Goal: Check status: Check status

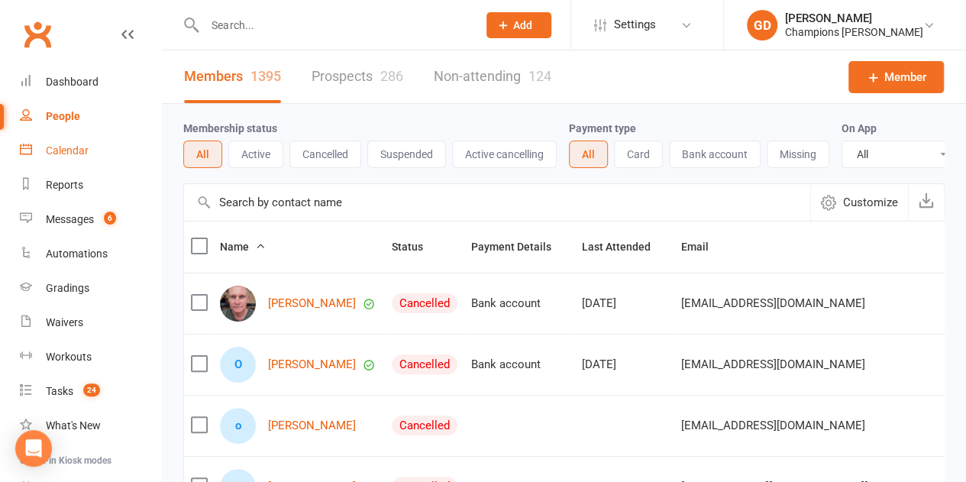
click at [88, 147] on link "Calendar" at bounding box center [90, 151] width 141 height 34
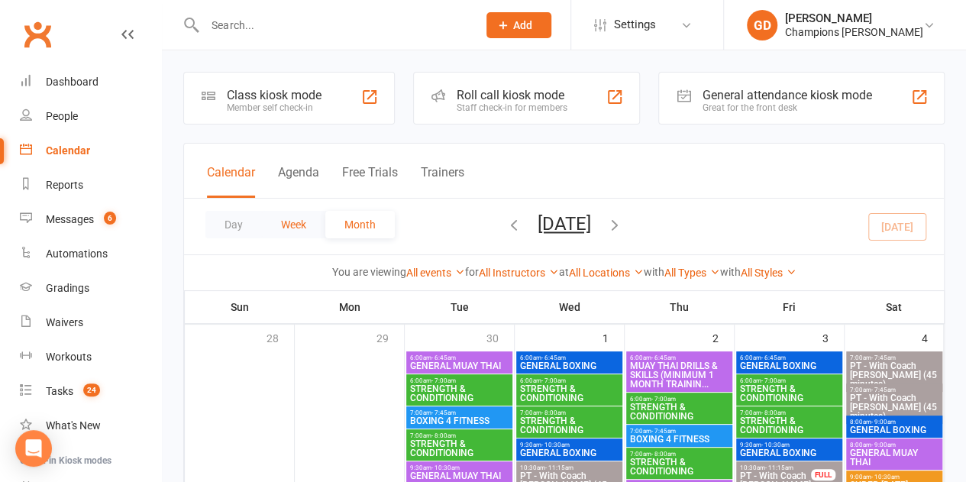
click at [295, 224] on button "Week" at bounding box center [293, 224] width 63 height 27
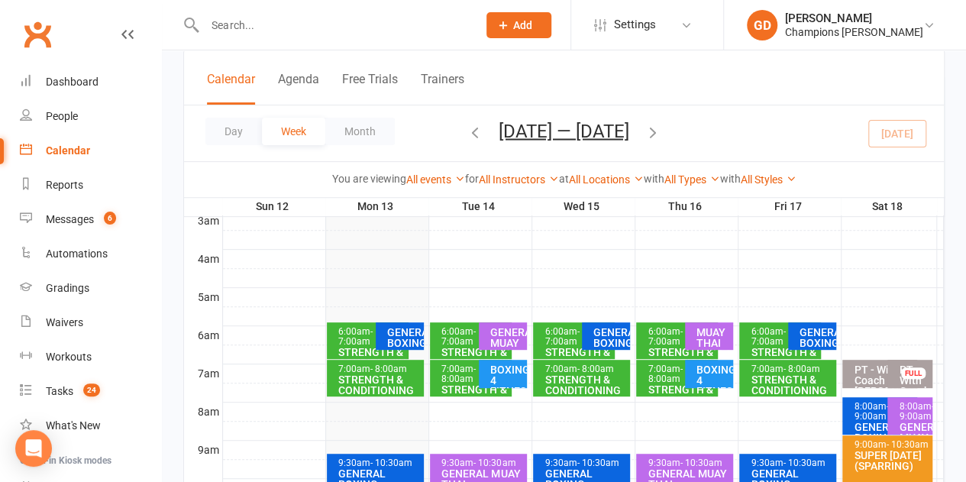
scroll to position [264, 0]
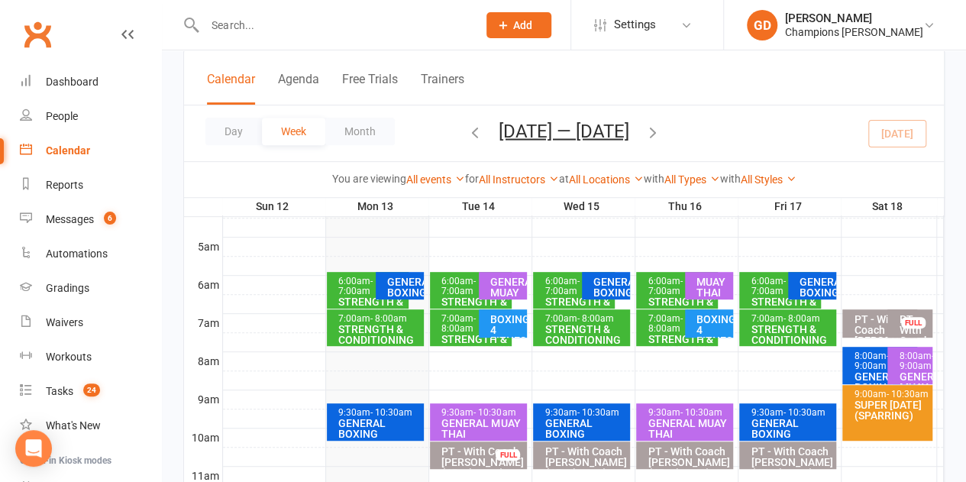
click at [565, 296] on div "STRENGTH & CONDITIONING" at bounding box center [578, 306] width 68 height 21
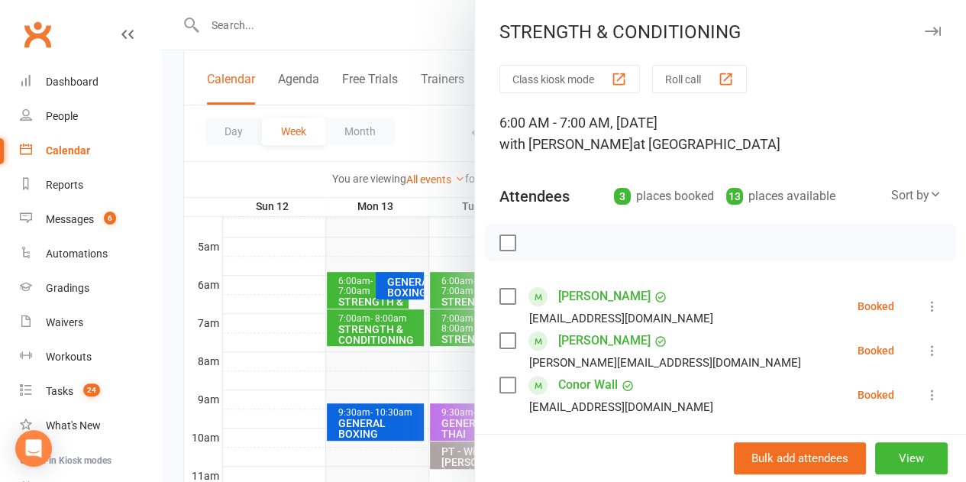
click at [428, 307] on div at bounding box center [564, 241] width 804 height 482
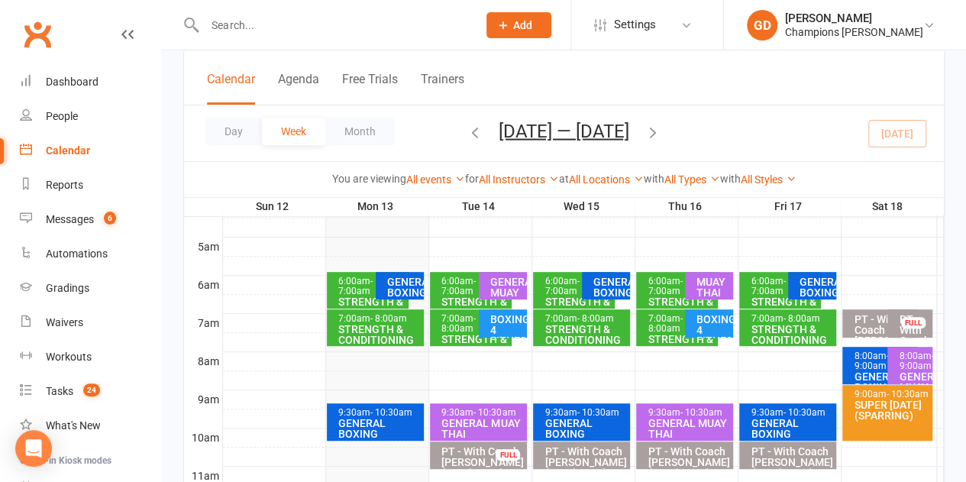
click at [452, 290] on span "- 7:00am" at bounding box center [458, 286] width 34 height 21
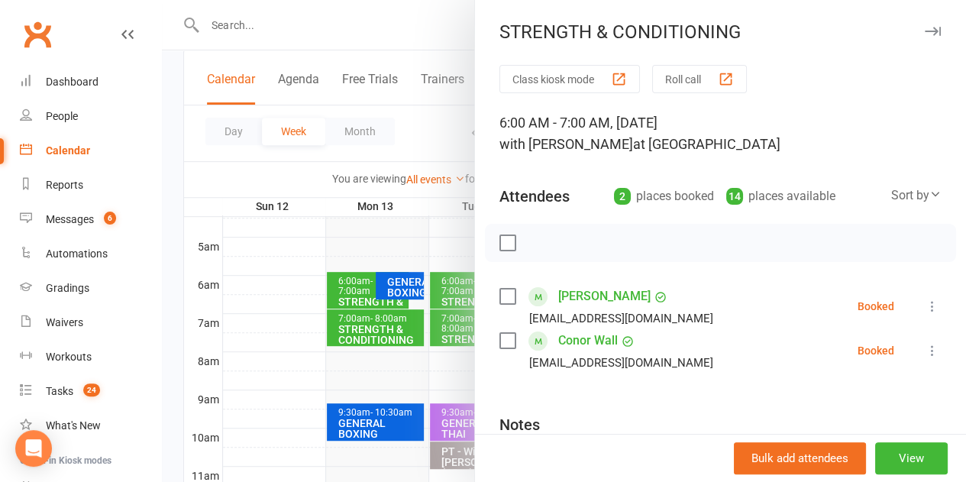
click at [392, 342] on div at bounding box center [564, 241] width 804 height 482
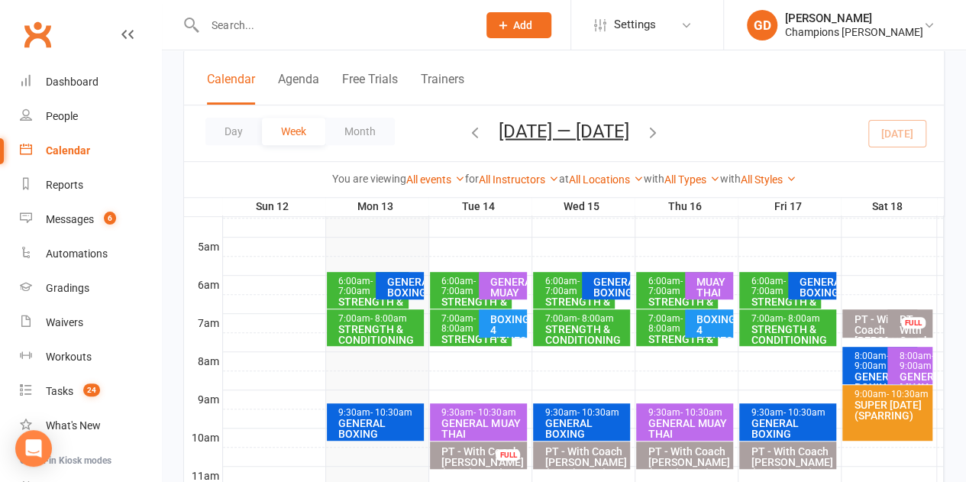
click at [458, 325] on span "- 8:00am" at bounding box center [458, 323] width 34 height 21
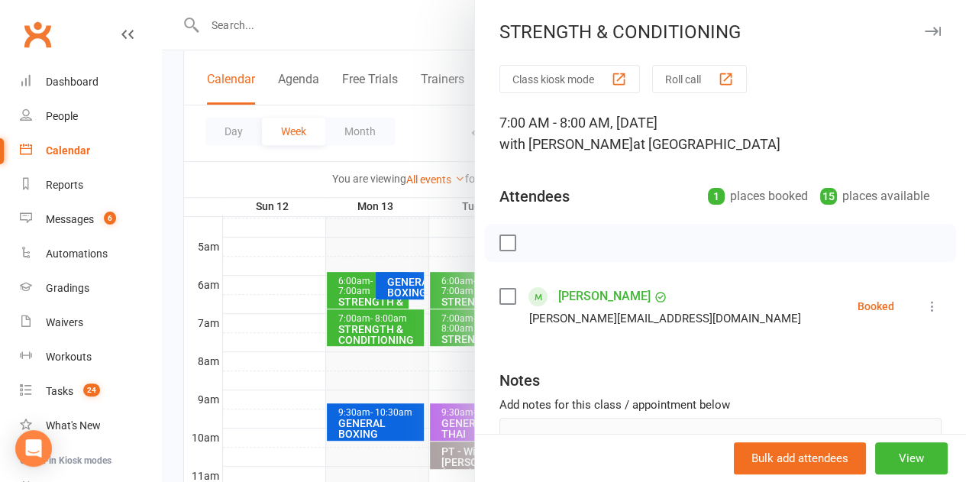
click at [388, 323] on div at bounding box center [564, 241] width 804 height 482
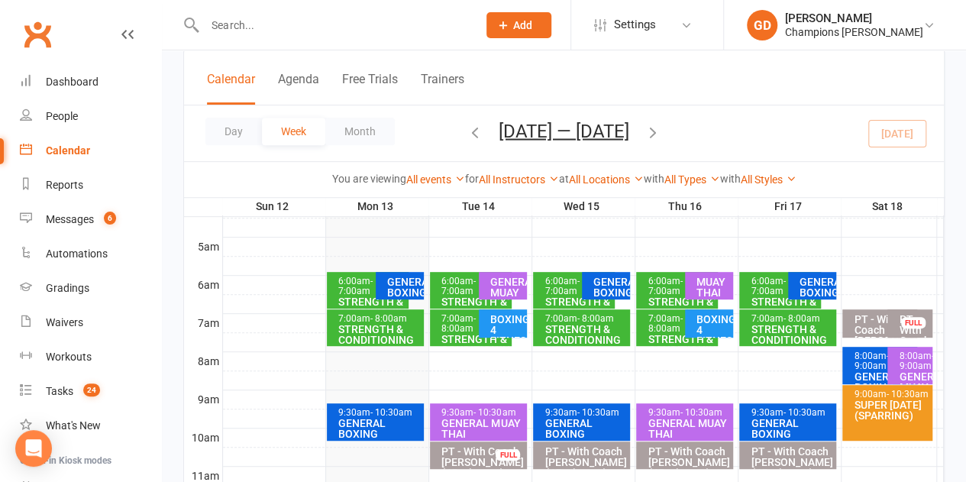
click at [647, 282] on div "6:00am - 7:00am" at bounding box center [681, 286] width 68 height 20
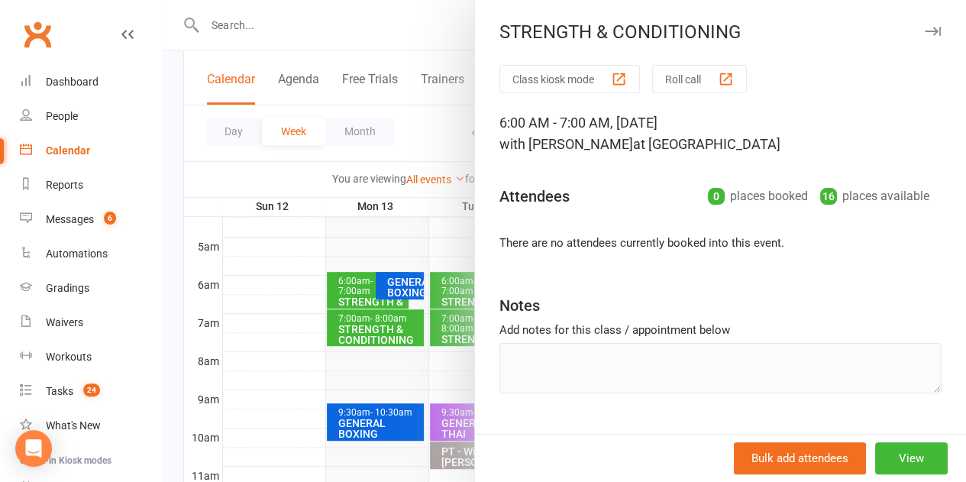
click at [433, 279] on div at bounding box center [564, 241] width 804 height 482
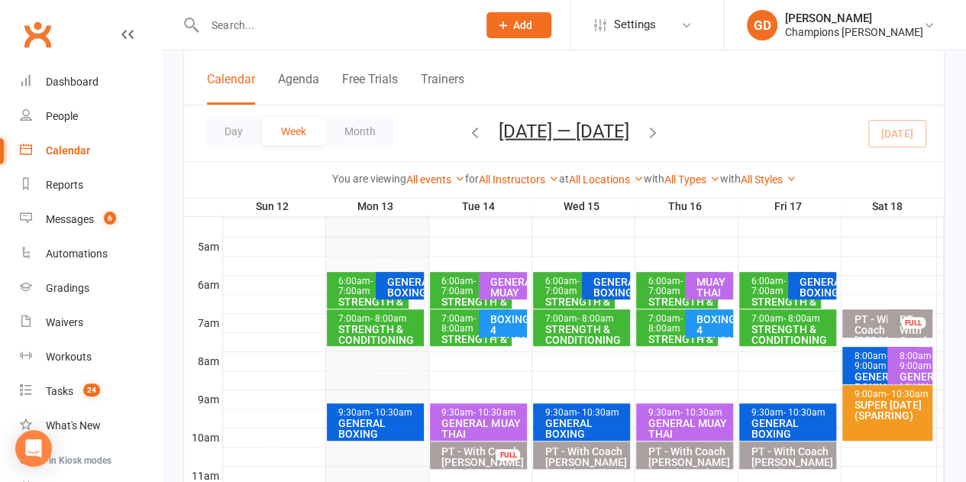
click at [264, 27] on input "text" at bounding box center [333, 25] width 266 height 21
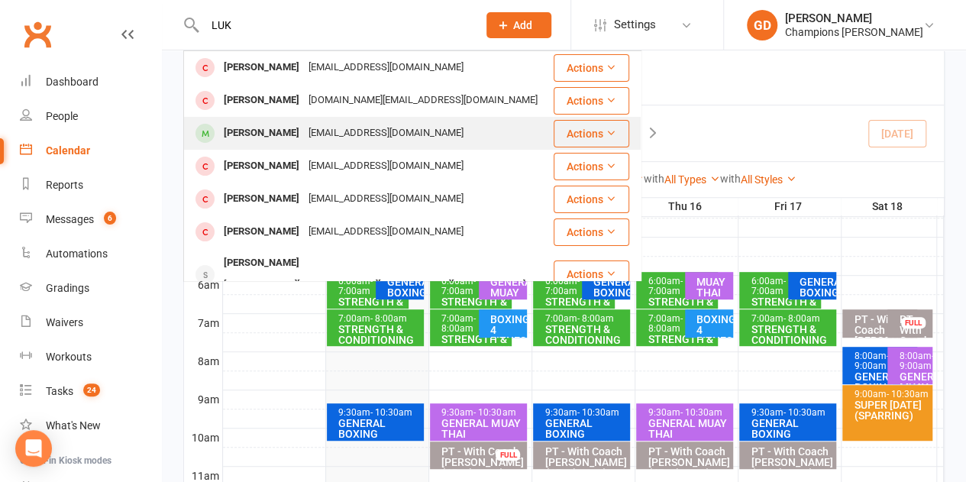
type input "LUK"
click at [279, 131] on div "Luka Vrdoljak" at bounding box center [261, 133] width 85 height 22
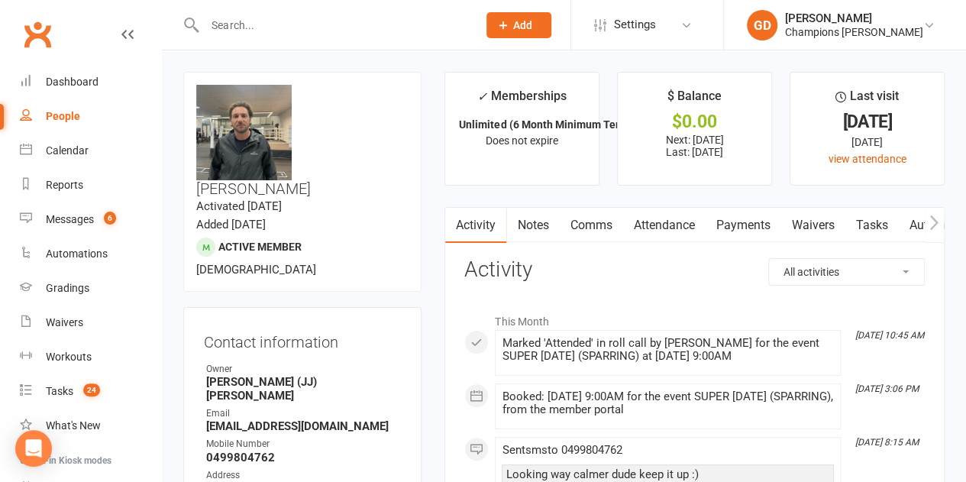
click at [654, 220] on link "Attendance" at bounding box center [663, 225] width 82 height 35
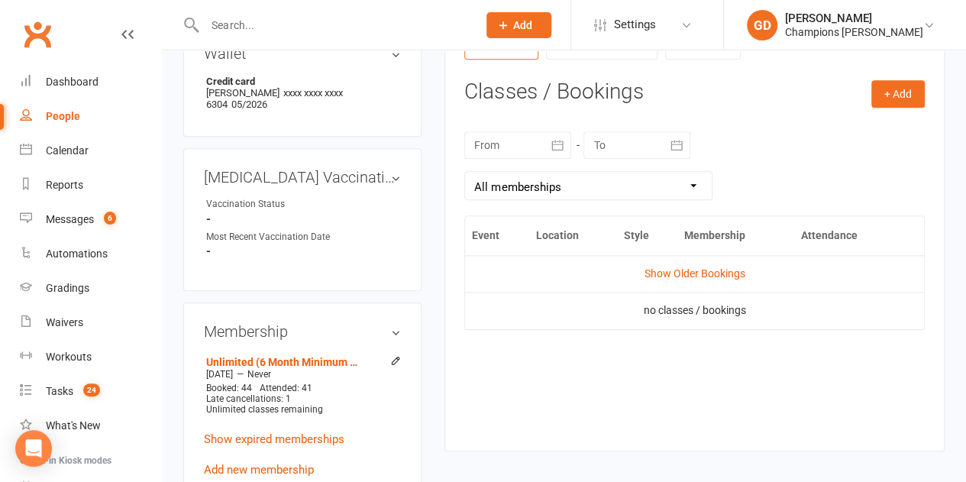
scroll to position [612, 0]
click at [489, 144] on div at bounding box center [517, 143] width 107 height 27
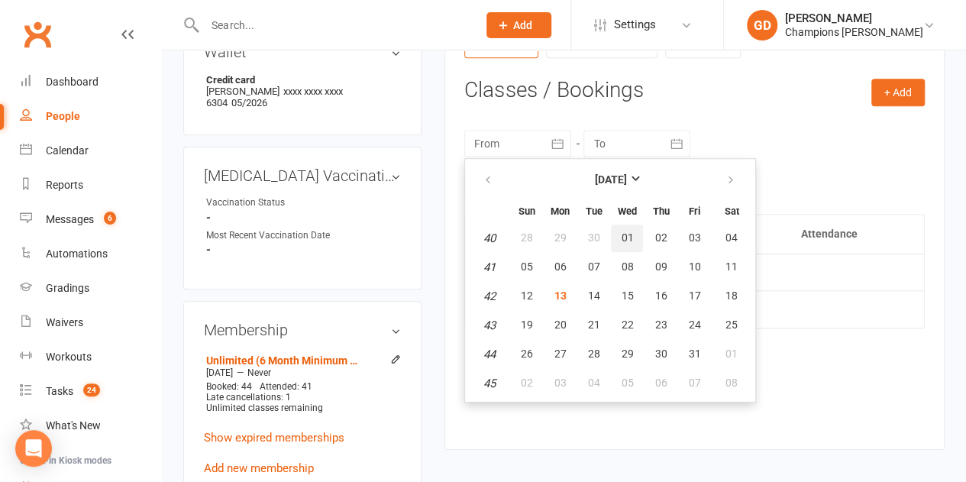
click at [625, 243] on button "01" at bounding box center [627, 237] width 32 height 27
type input "01 Oct 2025"
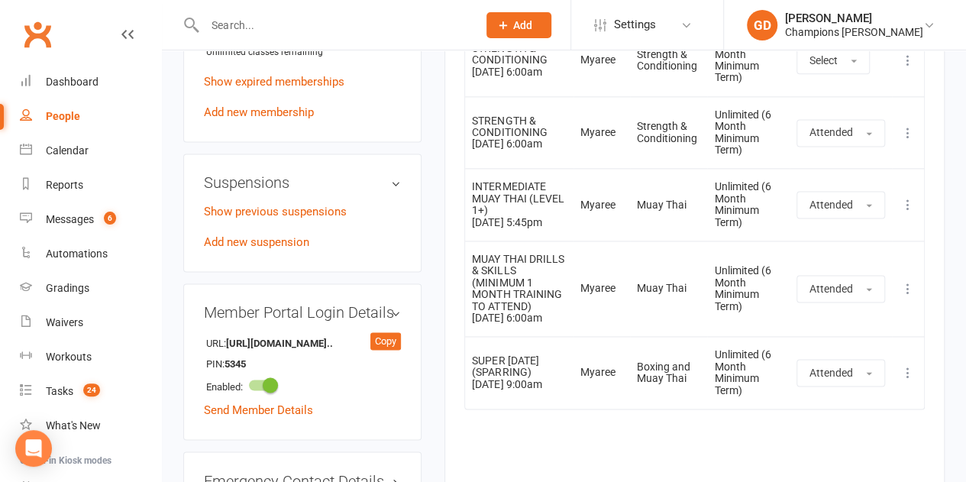
scroll to position [967, 0]
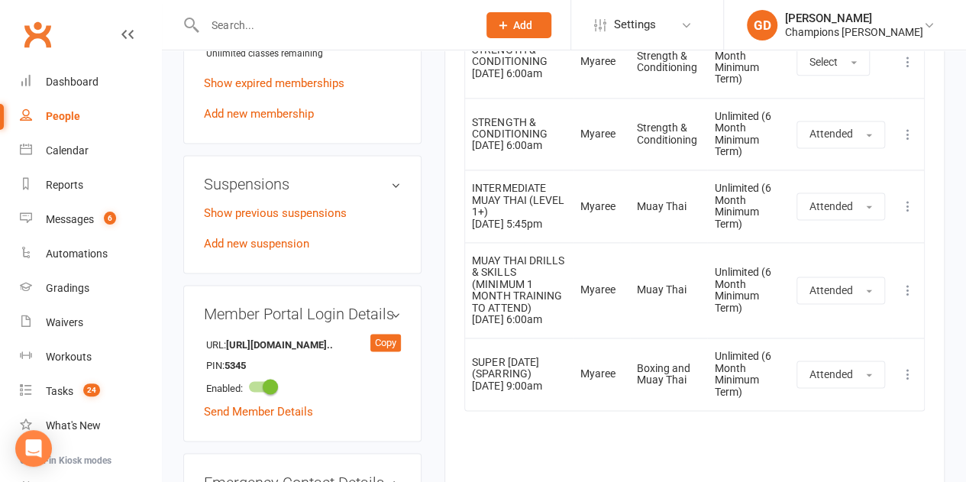
click at [519, 192] on div "INTERMEDIATE MUAY THAI (LEVEL 1+)" at bounding box center [519, 199] width 94 height 35
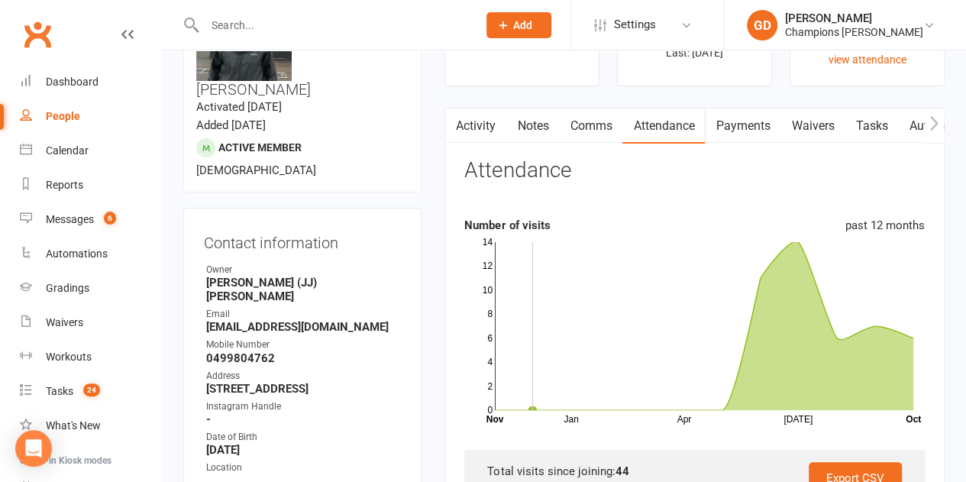
scroll to position [0, 0]
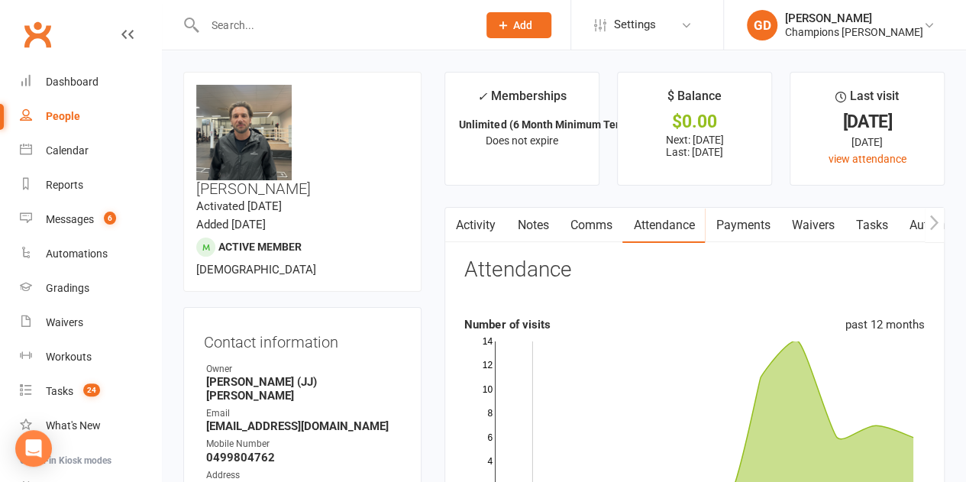
click at [257, 27] on input "text" at bounding box center [333, 25] width 266 height 21
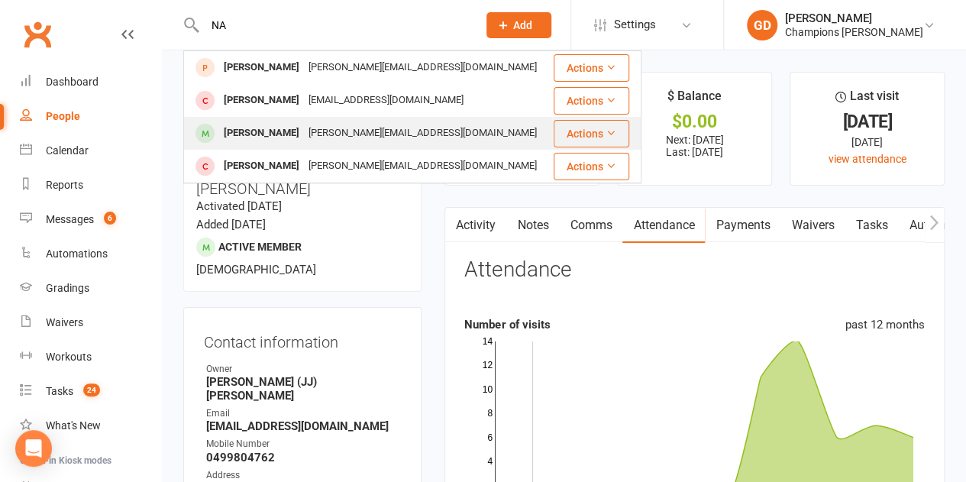
type input "NA"
click at [304, 142] on div "nathan_hogg@ymail.com" at bounding box center [422, 133] width 237 height 22
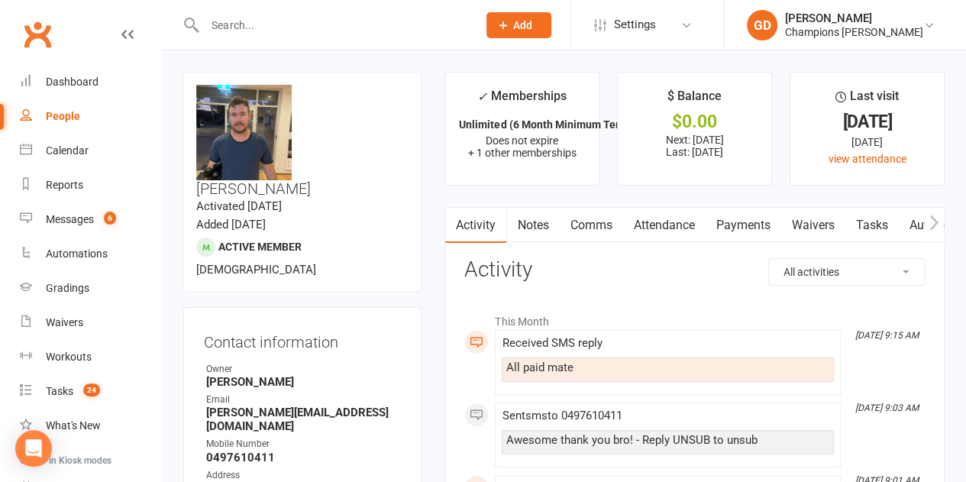
click at [664, 224] on link "Attendance" at bounding box center [663, 225] width 82 height 35
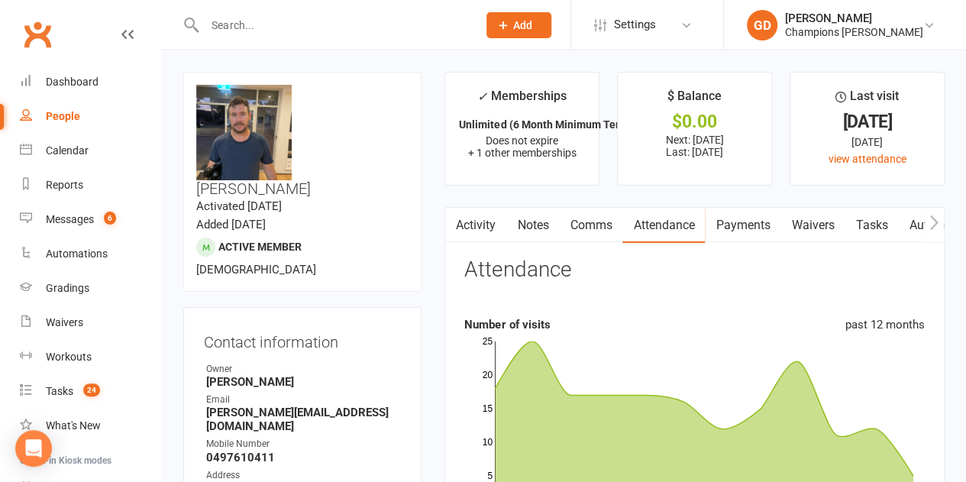
click at [473, 276] on h3 "Attendance" at bounding box center [517, 270] width 106 height 24
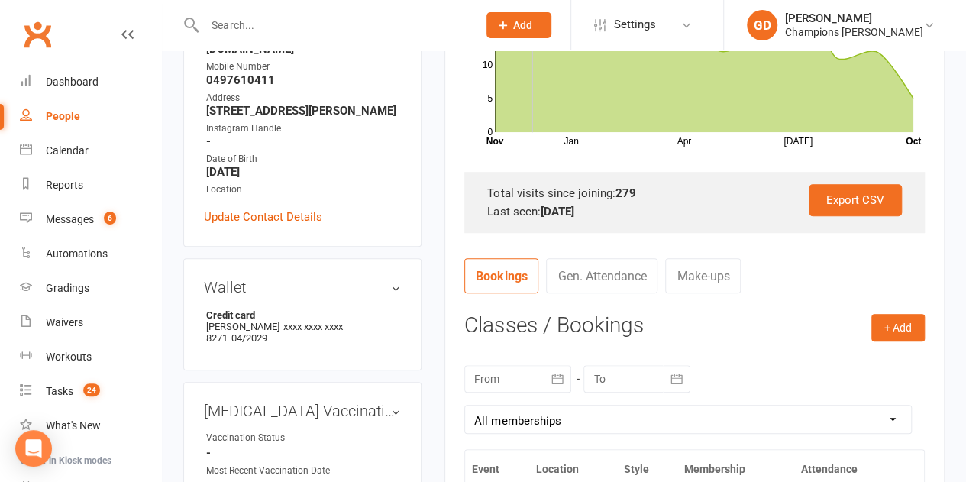
scroll to position [383, 0]
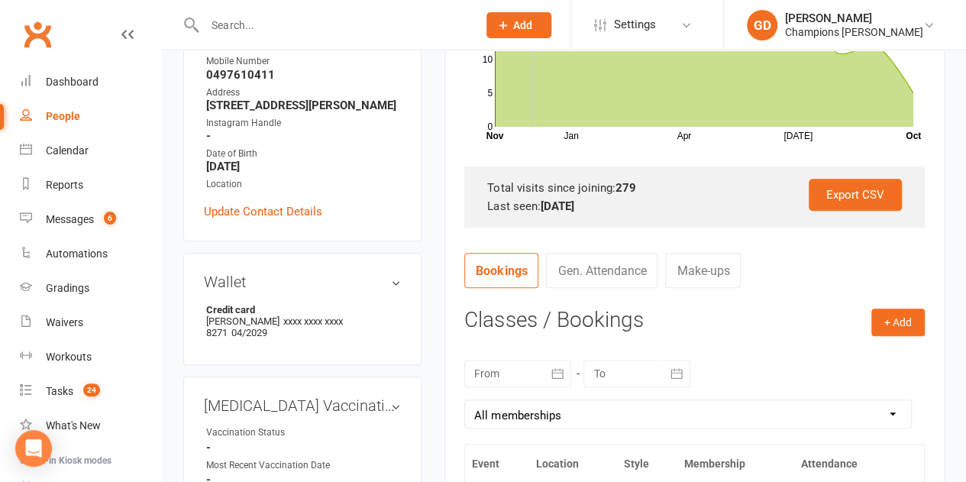
click at [538, 374] on div at bounding box center [517, 373] width 107 height 27
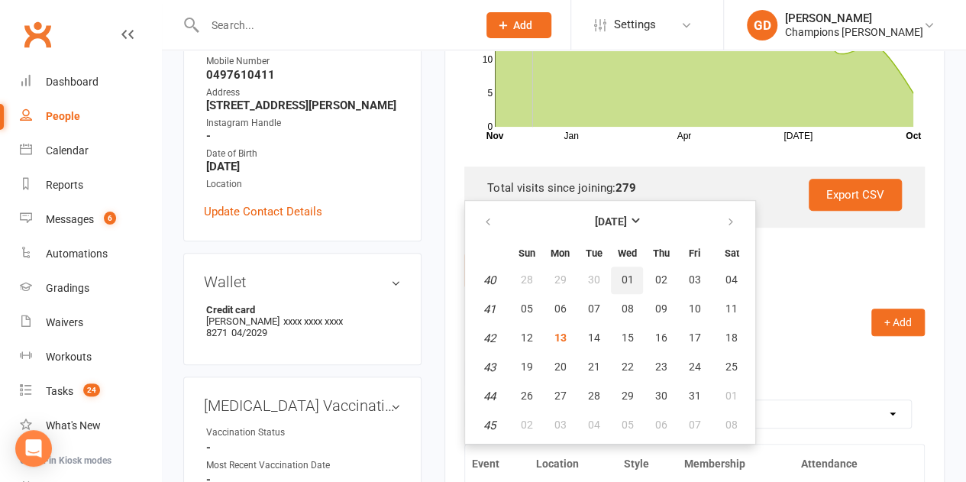
click at [626, 284] on span "01" at bounding box center [627, 279] width 12 height 12
type input "01 Oct 2025"
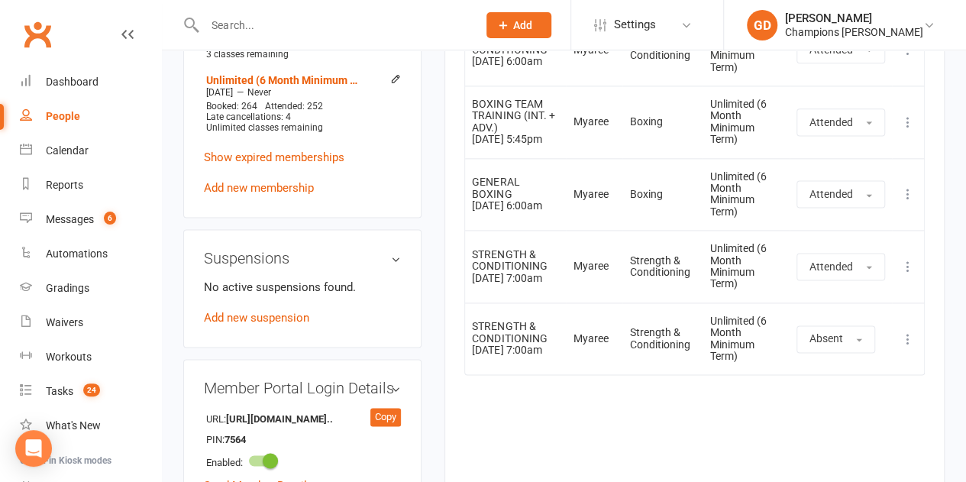
scroll to position [957, 0]
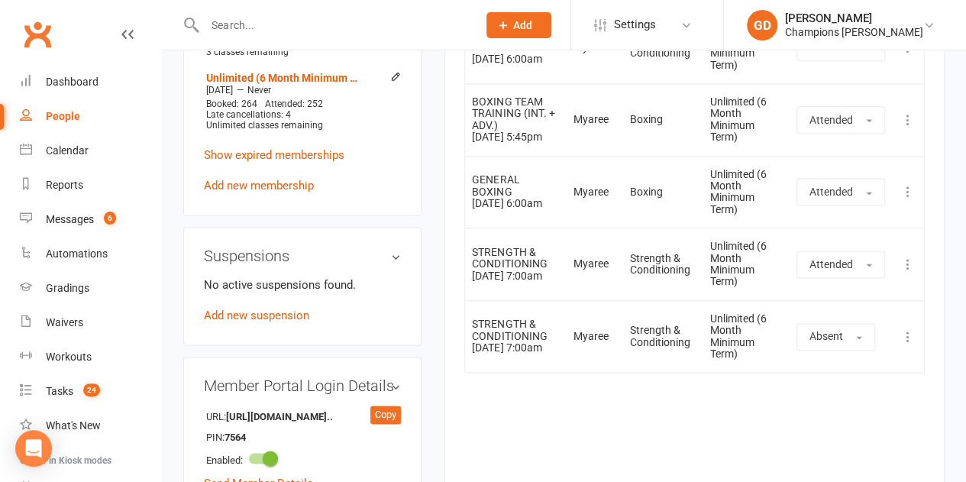
click at [600, 418] on div "Event Location Style Membership Attendance Show Older Bookings STRENGTH & CONDI…" at bounding box center [694, 185] width 460 height 572
click at [43, 27] on link "Clubworx" at bounding box center [37, 34] width 38 height 38
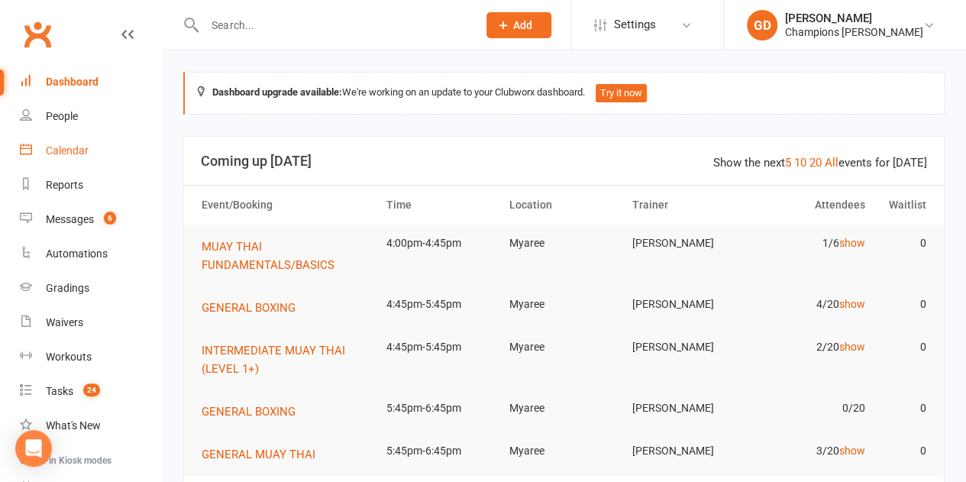
click at [65, 149] on div "Calendar" at bounding box center [67, 150] width 43 height 12
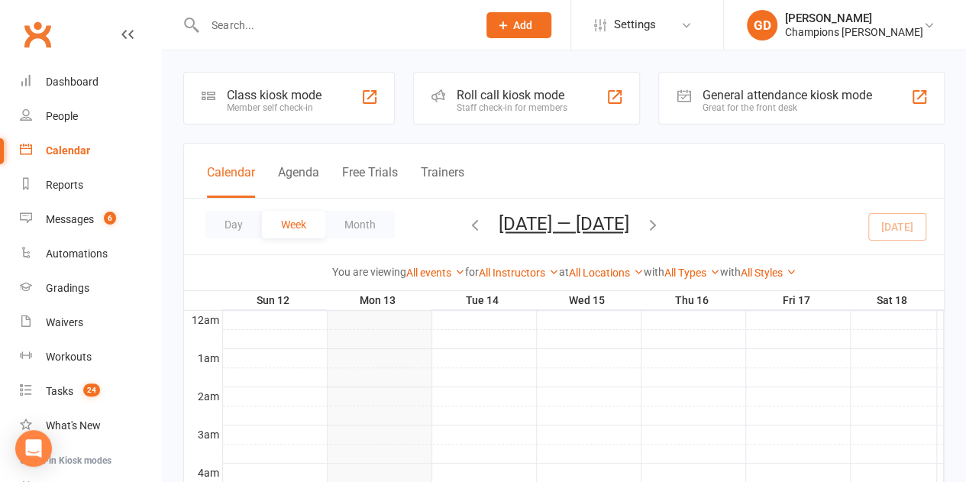
scroll to position [421, 0]
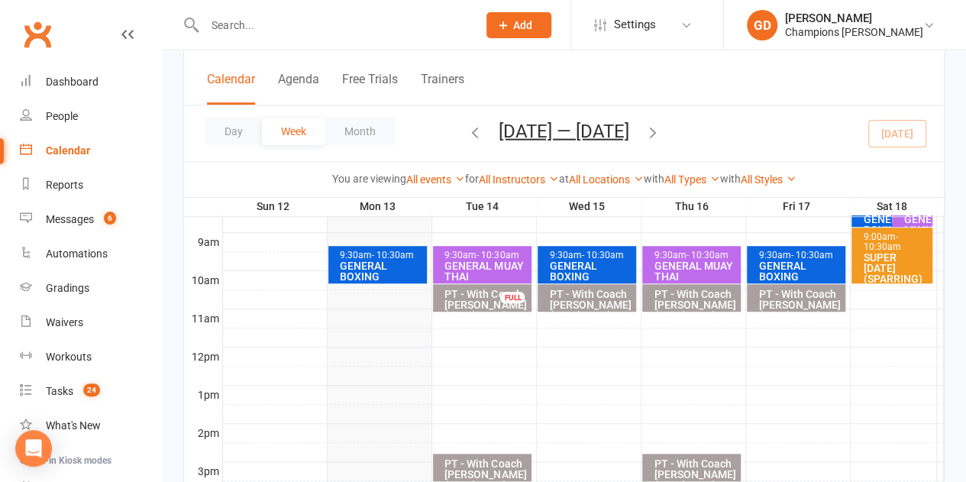
click at [602, 262] on div "GENERAL BOXING" at bounding box center [590, 270] width 85 height 21
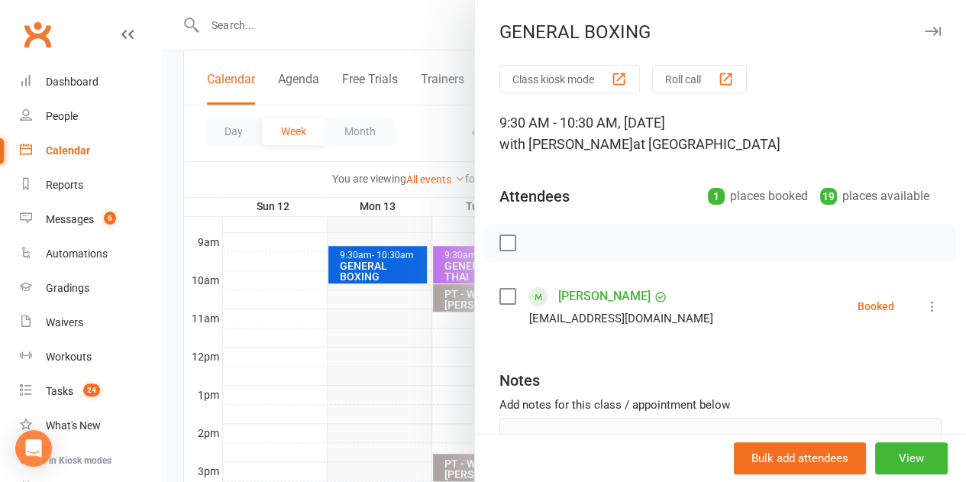
click at [320, 405] on div at bounding box center [564, 241] width 804 height 482
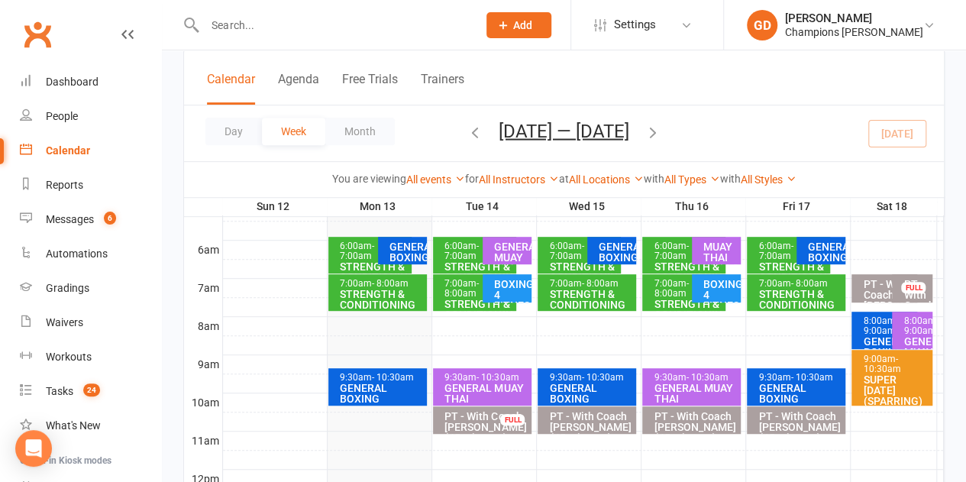
scroll to position [299, 0]
click at [586, 283] on span "- 8:00am" at bounding box center [599, 283] width 37 height 11
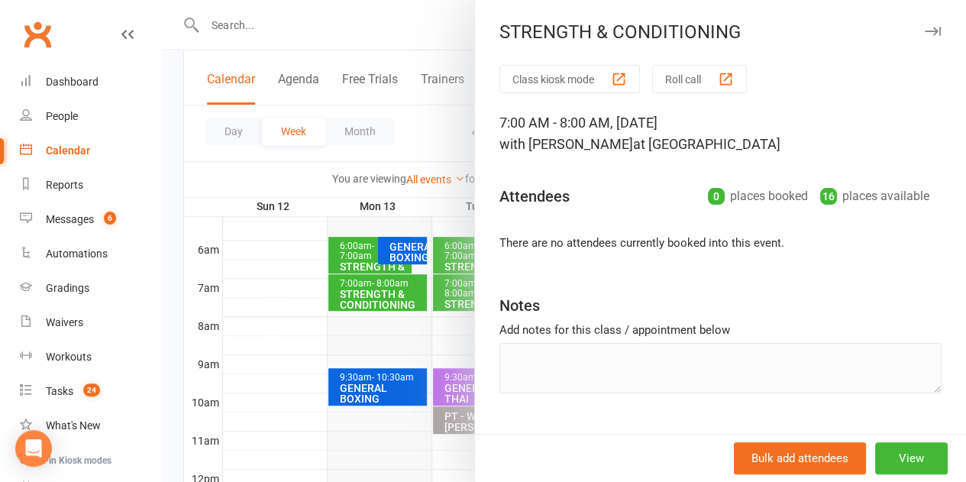
click at [403, 343] on div at bounding box center [564, 241] width 804 height 482
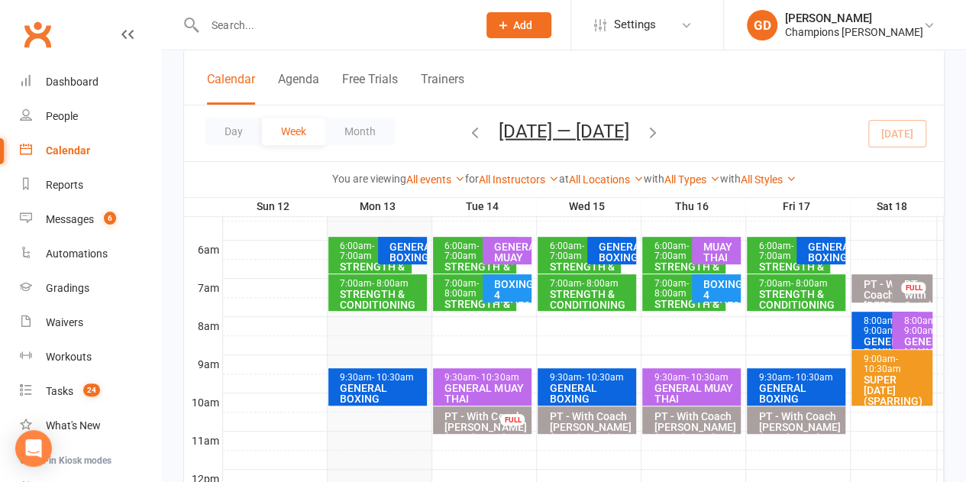
click at [560, 255] on span "- 7:00am" at bounding box center [566, 251] width 34 height 21
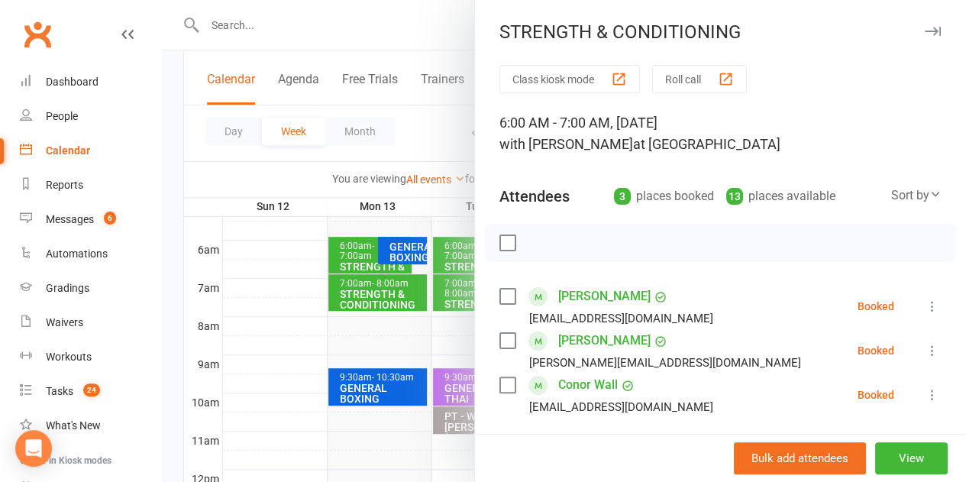
click at [380, 357] on div at bounding box center [564, 241] width 804 height 482
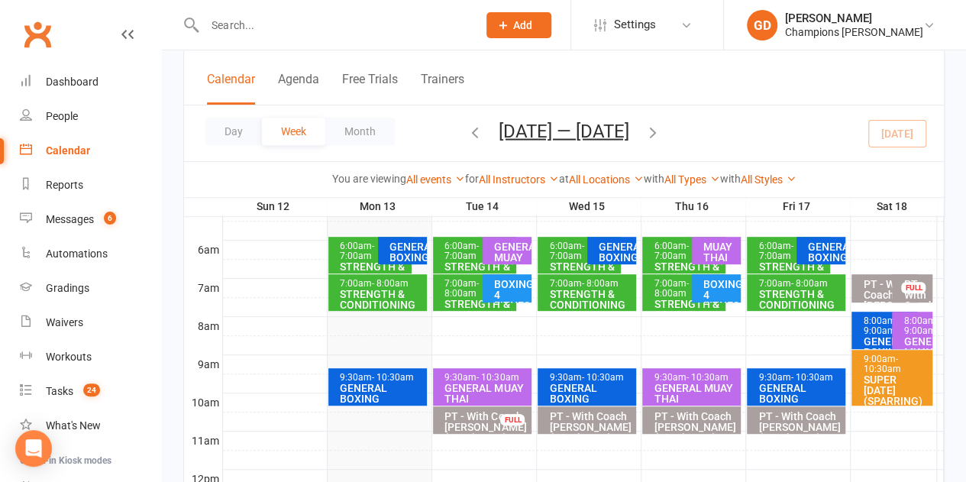
click at [617, 250] on div "GENERAL BOXING" at bounding box center [616, 251] width 36 height 21
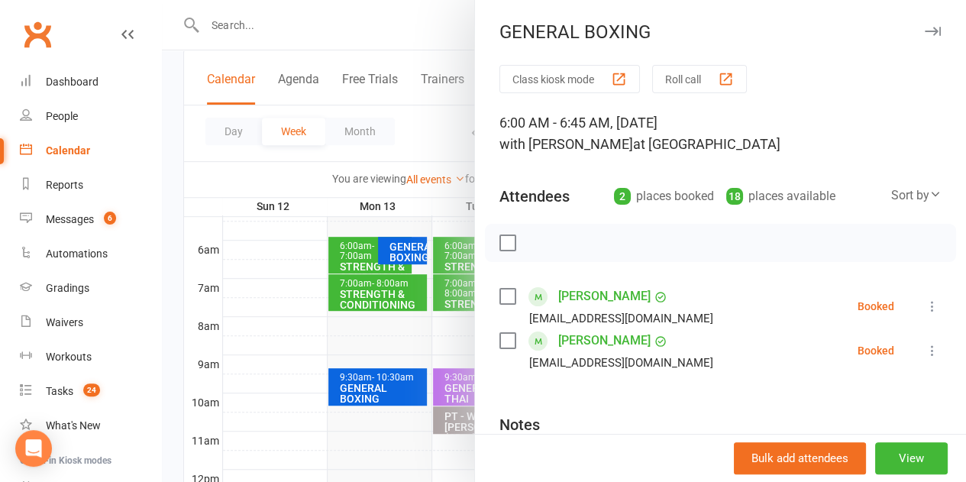
click at [403, 331] on div at bounding box center [564, 241] width 804 height 482
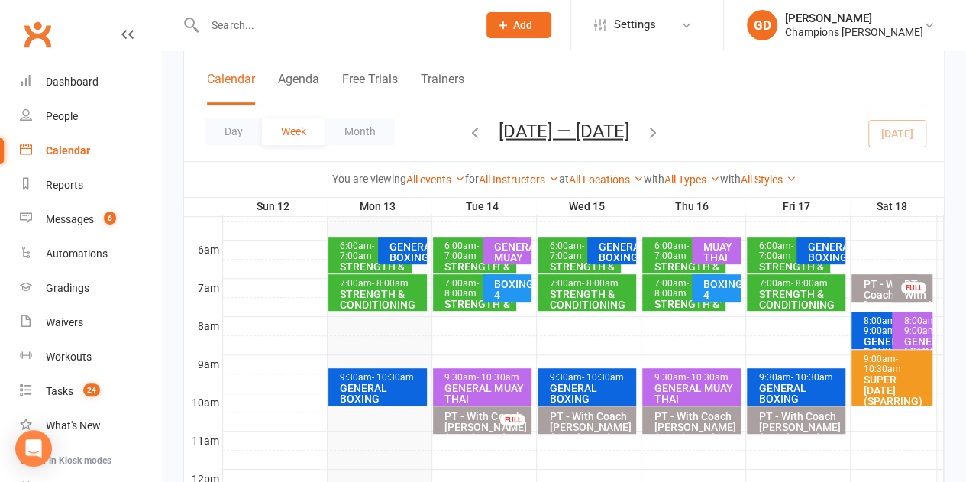
click at [405, 247] on div "GENERAL BOXING" at bounding box center [407, 251] width 36 height 21
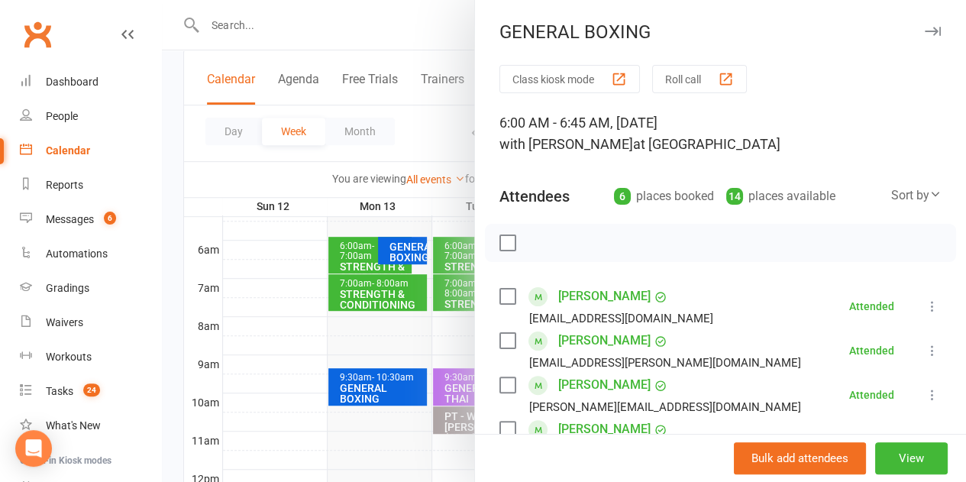
click at [298, 323] on div at bounding box center [564, 241] width 804 height 482
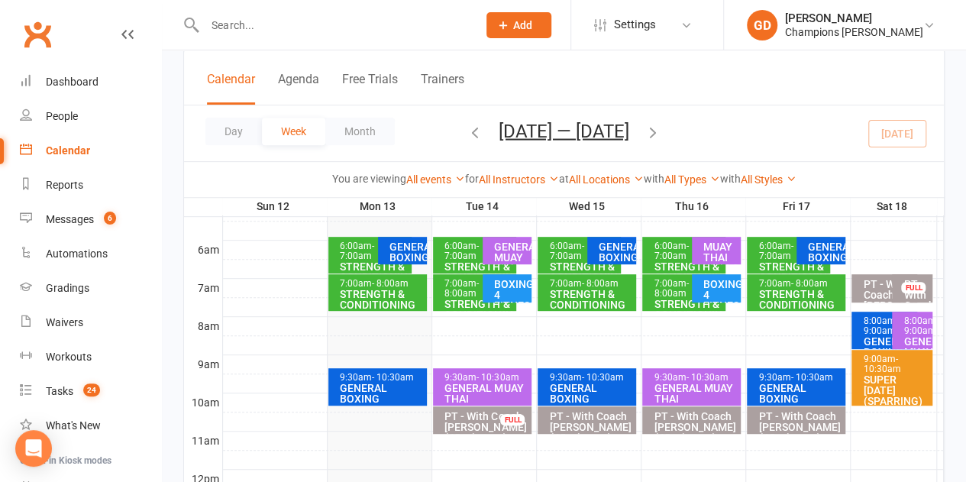
click at [363, 392] on div "GENERAL BOXING" at bounding box center [381, 393] width 85 height 21
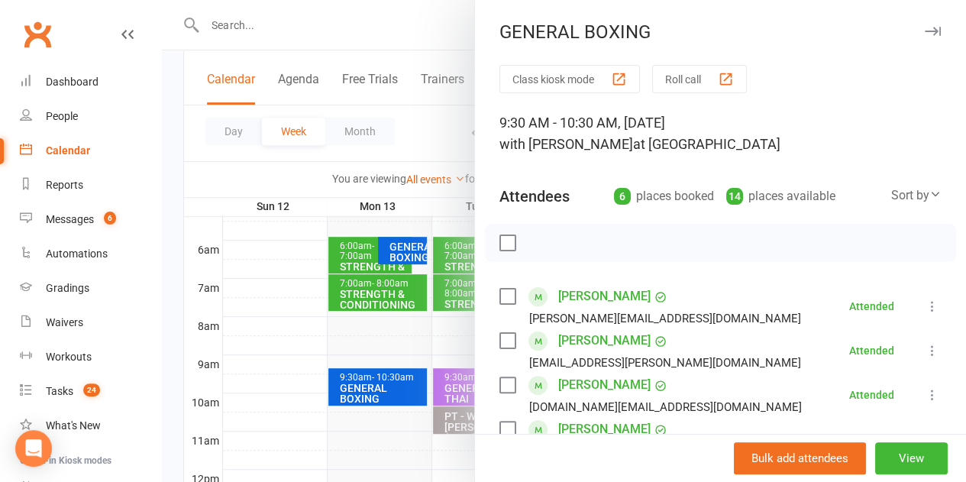
click at [266, 376] on div at bounding box center [564, 241] width 804 height 482
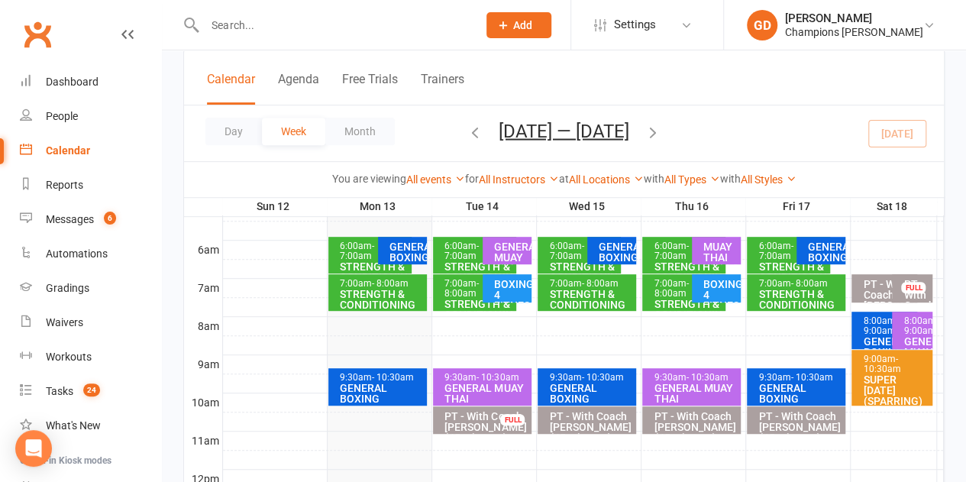
click at [372, 386] on div "GENERAL BOXING" at bounding box center [381, 393] width 85 height 21
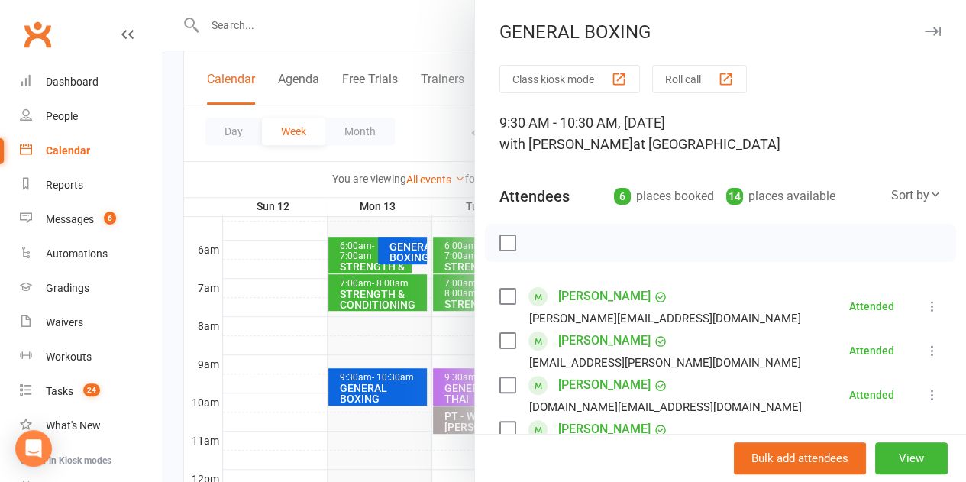
scroll to position [330, 0]
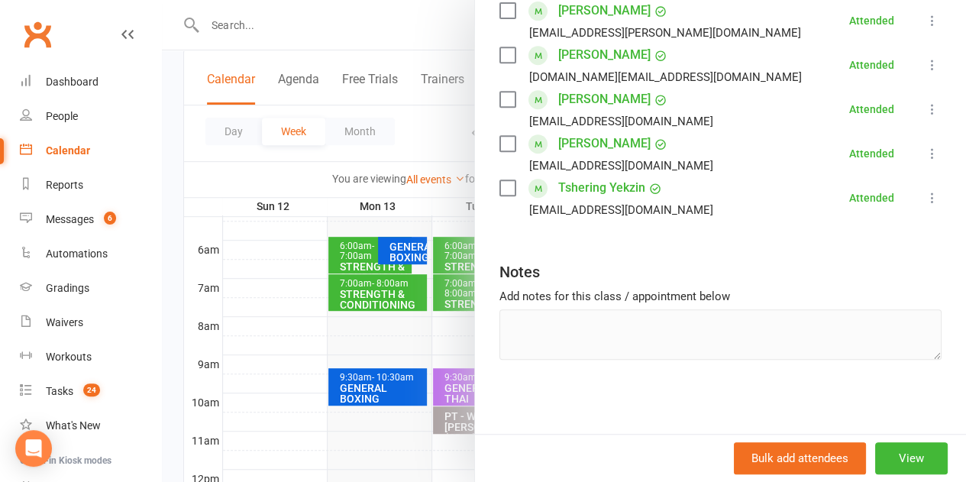
click at [47, 31] on link "Clubworx" at bounding box center [37, 34] width 38 height 38
